Goal: Navigation & Orientation: Find specific page/section

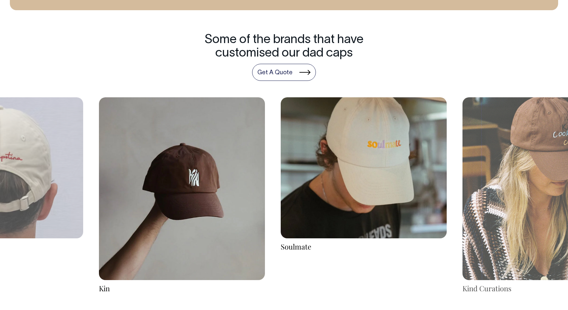
scroll to position [1159, 0]
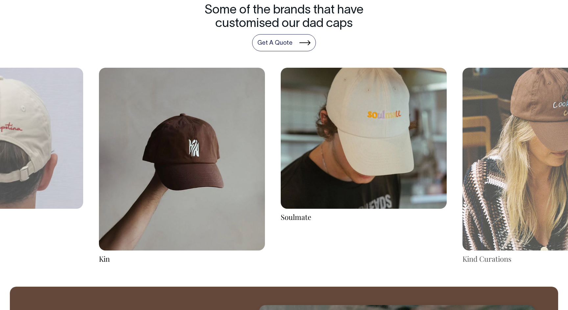
click at [216, 179] on img at bounding box center [182, 159] width 166 height 183
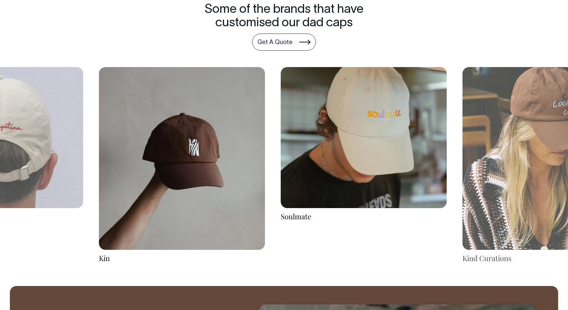
scroll to position [1190, 0]
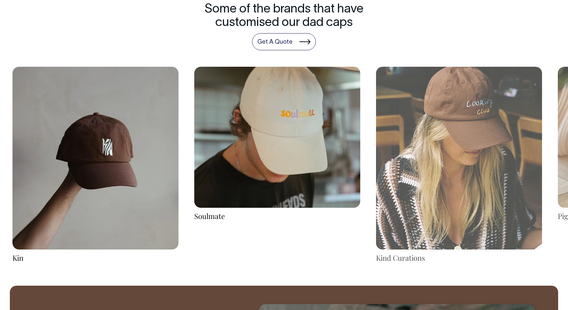
drag, startPoint x: 384, startPoint y: 127, endPoint x: 258, endPoint y: 135, distance: 126.1
click at [260, 135] on img at bounding box center [277, 137] width 166 height 141
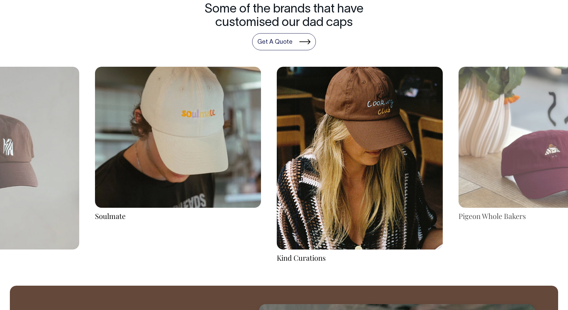
drag, startPoint x: 352, startPoint y: 150, endPoint x: 244, endPoint y: 134, distance: 109.2
click at [277, 133] on img at bounding box center [360, 158] width 166 height 183
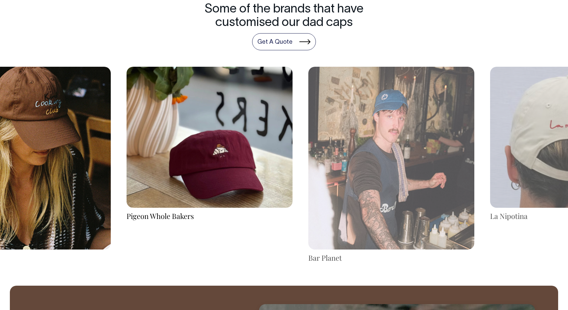
drag, startPoint x: 361, startPoint y: 163, endPoint x: 207, endPoint y: 154, distance: 155.0
click at [207, 154] on img at bounding box center [210, 137] width 166 height 141
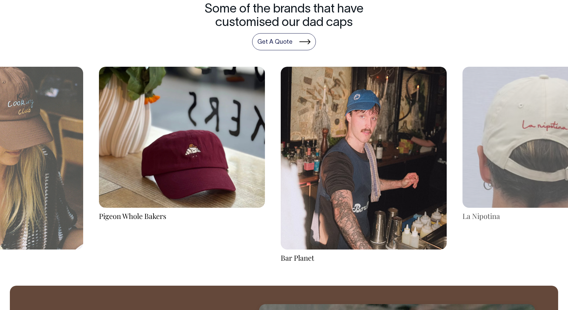
click at [341, 152] on img at bounding box center [364, 158] width 166 height 183
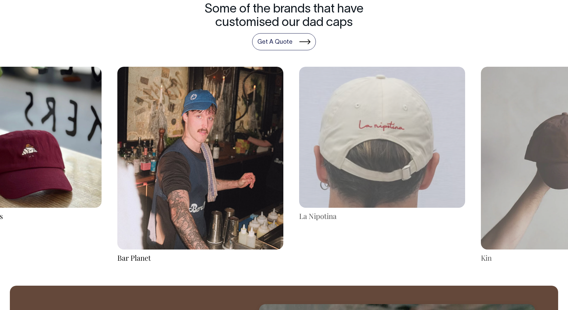
drag, startPoint x: 360, startPoint y: 153, endPoint x: 196, endPoint y: 153, distance: 164.3
click at [196, 153] on img at bounding box center [200, 158] width 166 height 183
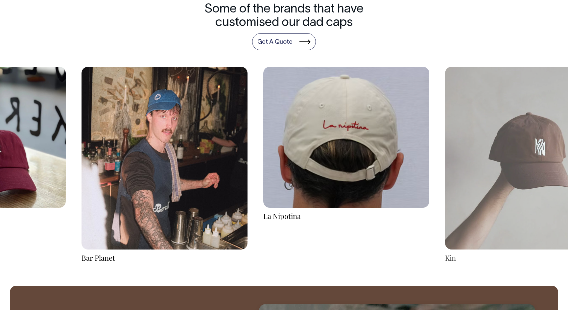
drag, startPoint x: 326, startPoint y: 144, endPoint x: 100, endPoint y: 124, distance: 227.3
click at [263, 124] on img at bounding box center [346, 137] width 166 height 141
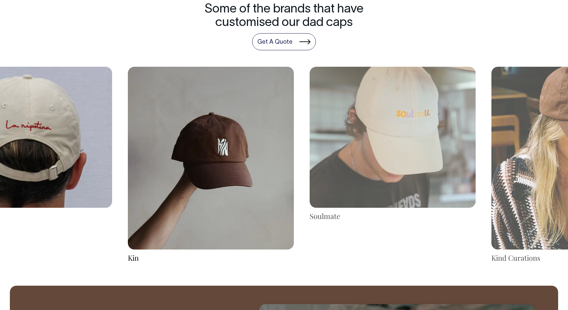
drag, startPoint x: 327, startPoint y: 160, endPoint x: 131, endPoint y: 159, distance: 196.2
click at [133, 159] on img at bounding box center [211, 158] width 166 height 183
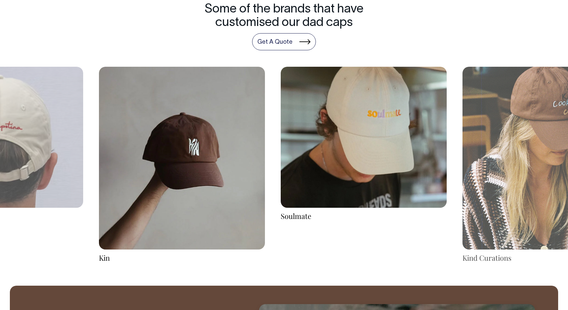
drag, startPoint x: 357, startPoint y: 144, endPoint x: 203, endPoint y: 155, distance: 153.5
click at [281, 155] on img at bounding box center [364, 137] width 166 height 141
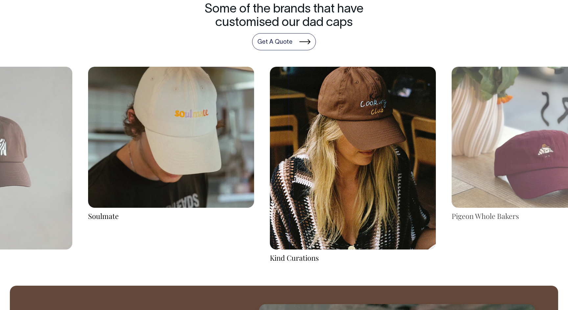
drag, startPoint x: 375, startPoint y: 151, endPoint x: 252, endPoint y: 153, distance: 122.3
click at [270, 153] on img at bounding box center [353, 158] width 166 height 183
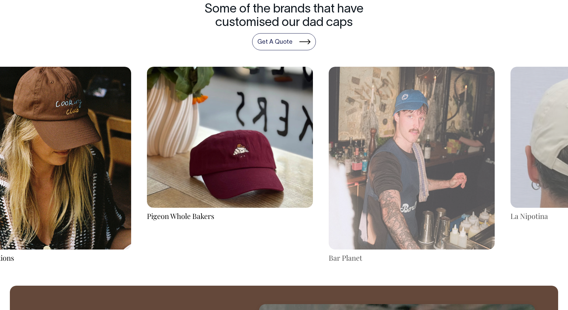
drag, startPoint x: 393, startPoint y: 159, endPoint x: 240, endPoint y: 146, distance: 153.3
click at [240, 146] on img at bounding box center [230, 137] width 166 height 141
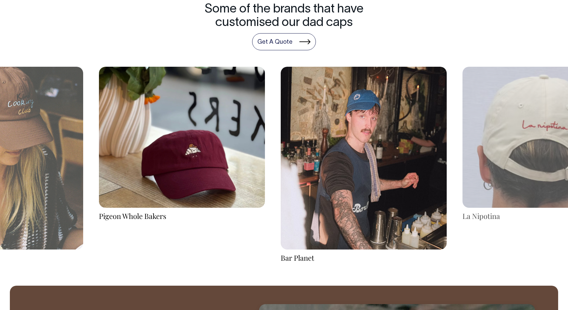
click at [324, 146] on img at bounding box center [364, 158] width 166 height 183
drag, startPoint x: 397, startPoint y: 165, endPoint x: 232, endPoint y: 165, distance: 165.3
click at [281, 165] on img at bounding box center [364, 158] width 166 height 183
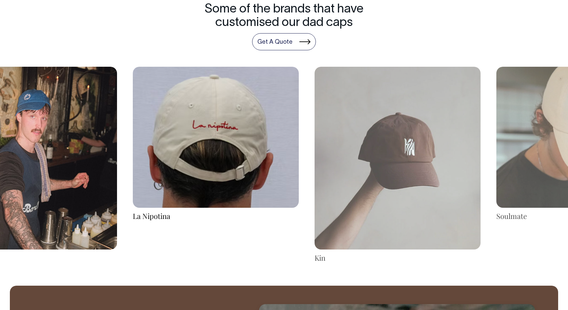
drag, startPoint x: 324, startPoint y: 174, endPoint x: 96, endPoint y: 174, distance: 228.4
click at [133, 174] on img at bounding box center [216, 137] width 166 height 141
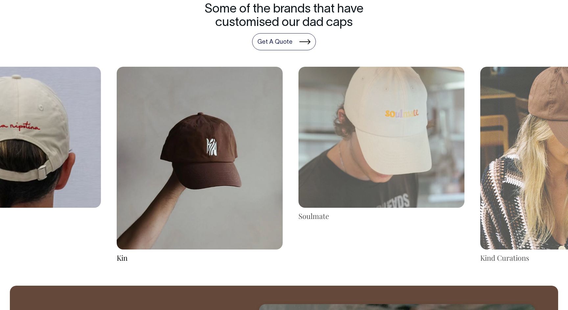
drag, startPoint x: 318, startPoint y: 175, endPoint x: 32, endPoint y: 164, distance: 285.8
click at [117, 163] on img at bounding box center [200, 158] width 166 height 183
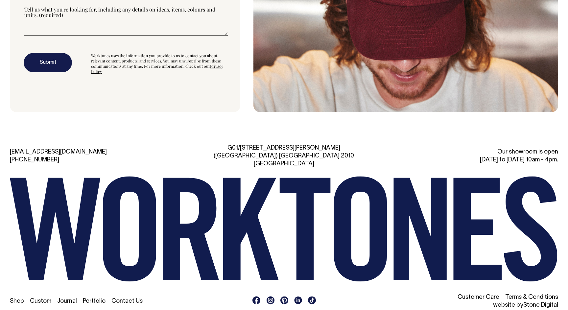
scroll to position [2089, 0]
click at [41, 298] on link "Custom" at bounding box center [40, 301] width 21 height 6
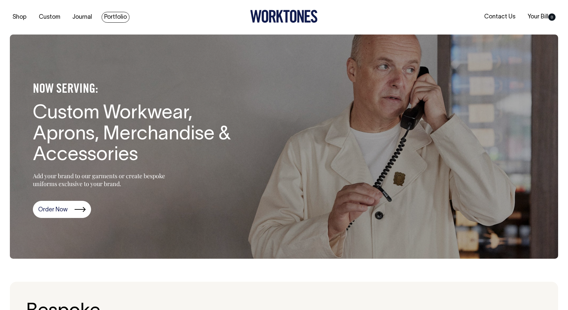
click at [109, 15] on link "Portfolio" at bounding box center [116, 17] width 28 height 11
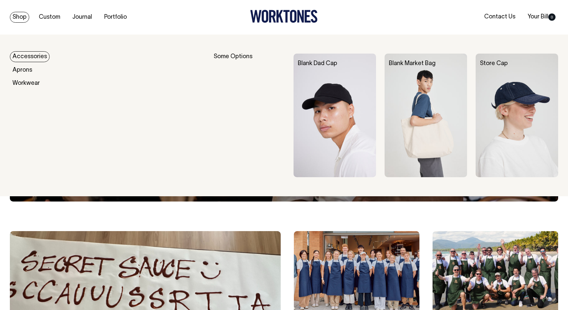
click at [20, 20] on link "Shop" at bounding box center [19, 17] width 19 height 11
